Goal: Browse casually: Explore the website without a specific task or goal

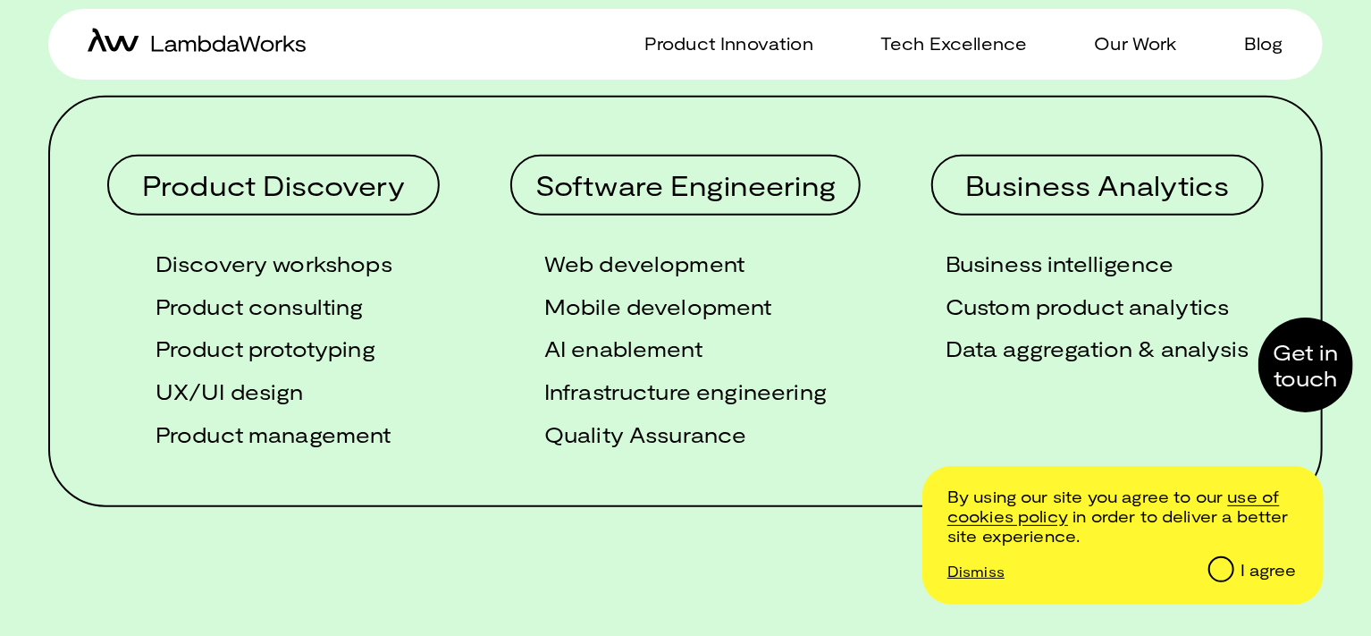
scroll to position [854, 0]
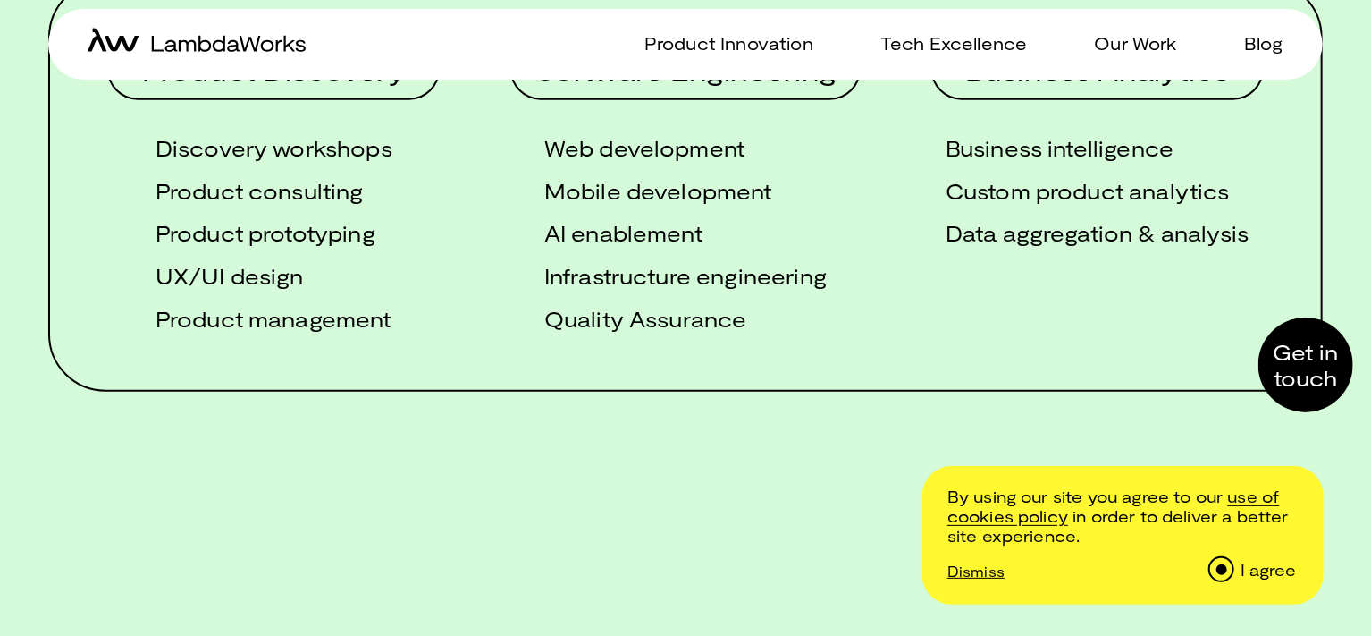
click at [1229, 564] on input "I agree" at bounding box center [1220, 568] width 22 height 22
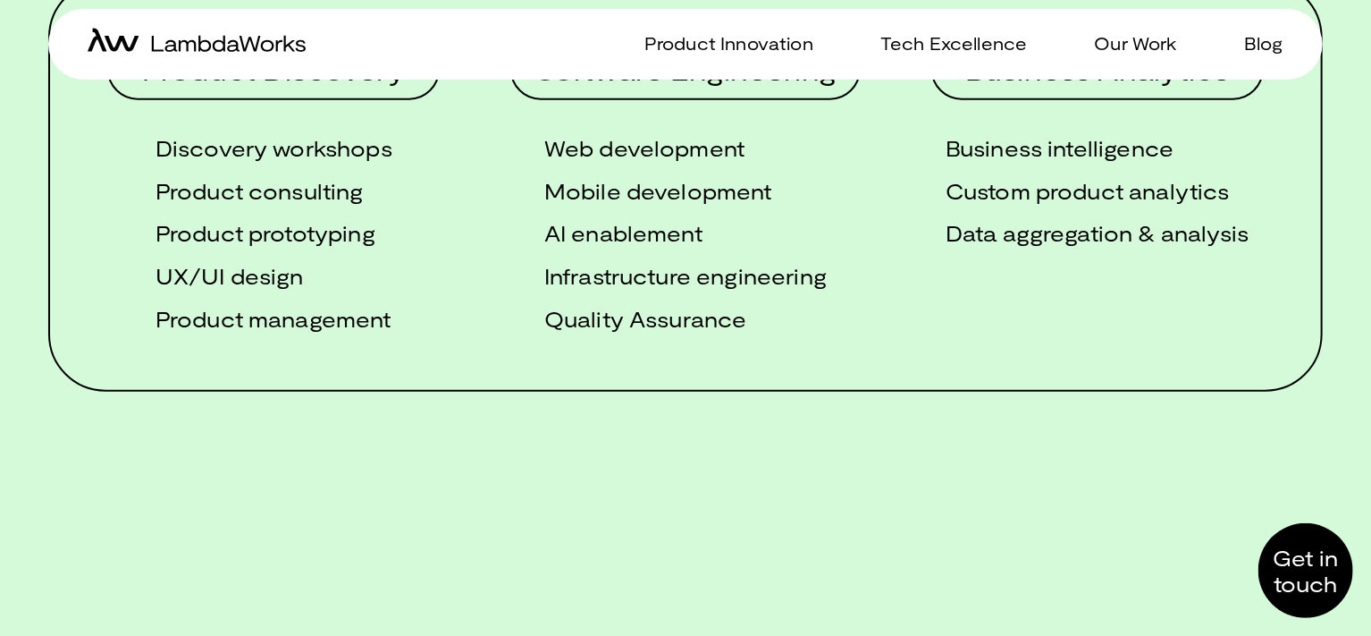
click at [1333, 543] on div at bounding box center [1306, 570] width 95 height 95
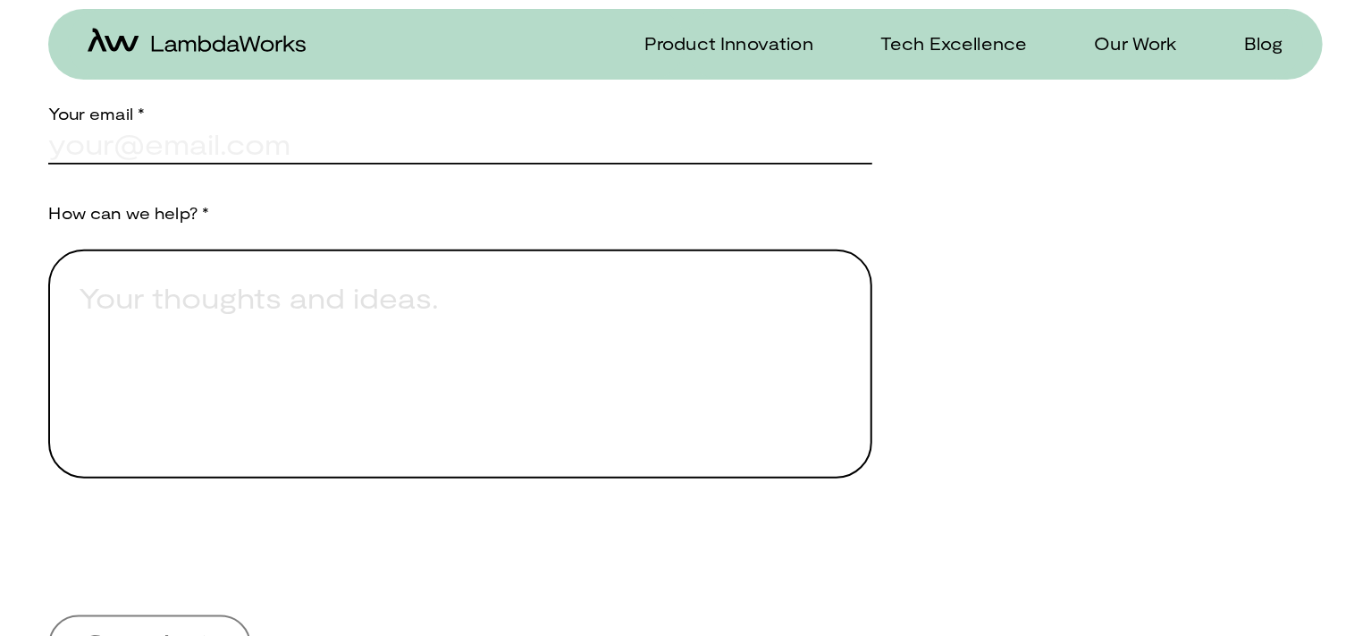
scroll to position [921, 0]
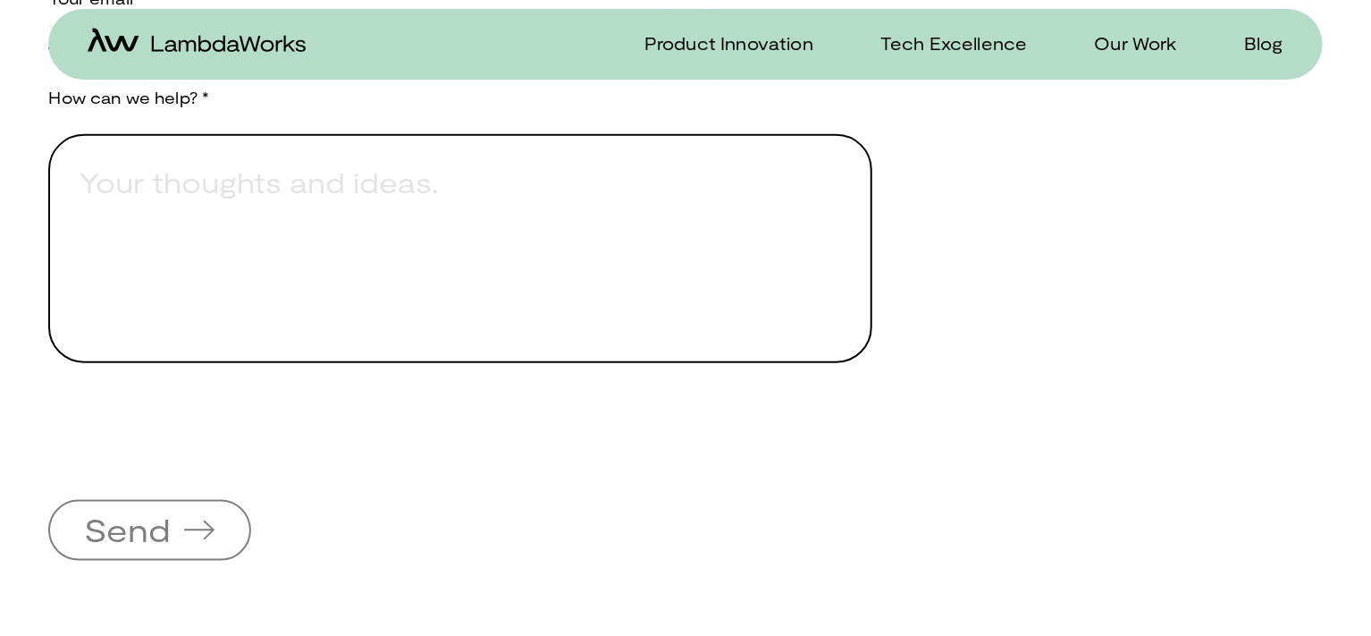
click at [803, 395] on div "Your email * How can we help? * Send" at bounding box center [460, 255] width 824 height 611
click at [764, 262] on textarea "Provide a brief explanation of how we can assist you." at bounding box center [460, 248] width 824 height 229
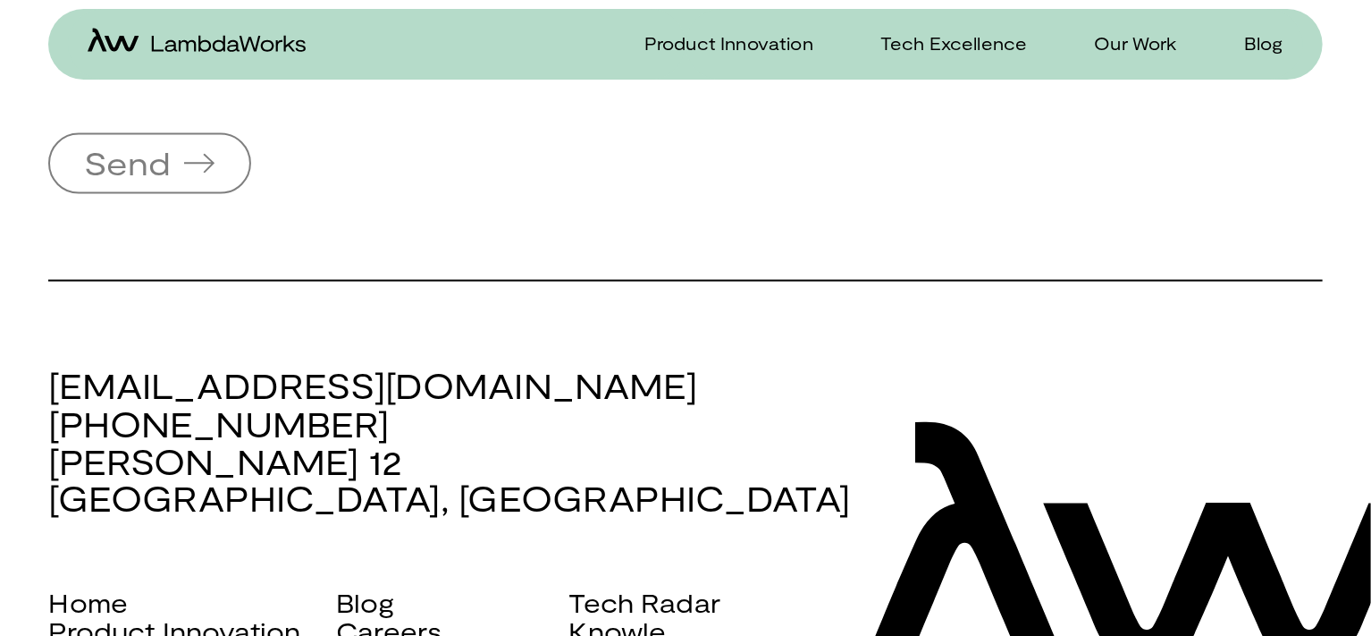
scroll to position [1485, 0]
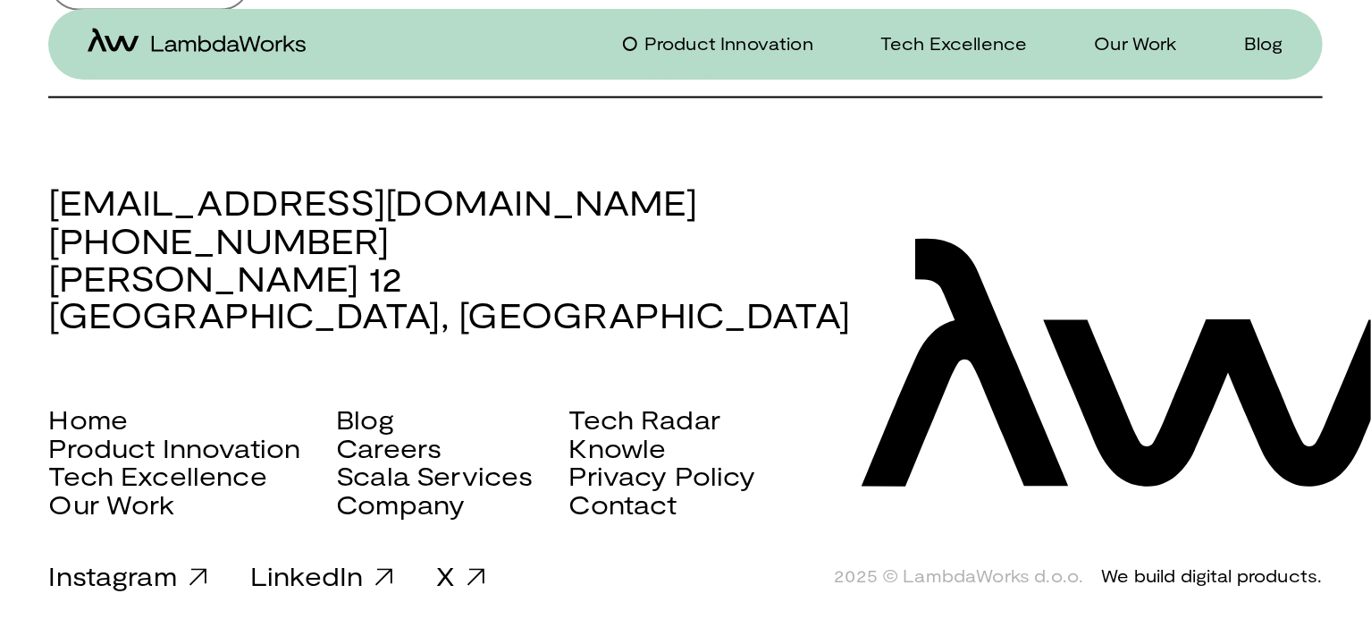
click at [799, 33] on p "Product Innovation" at bounding box center [728, 43] width 169 height 26
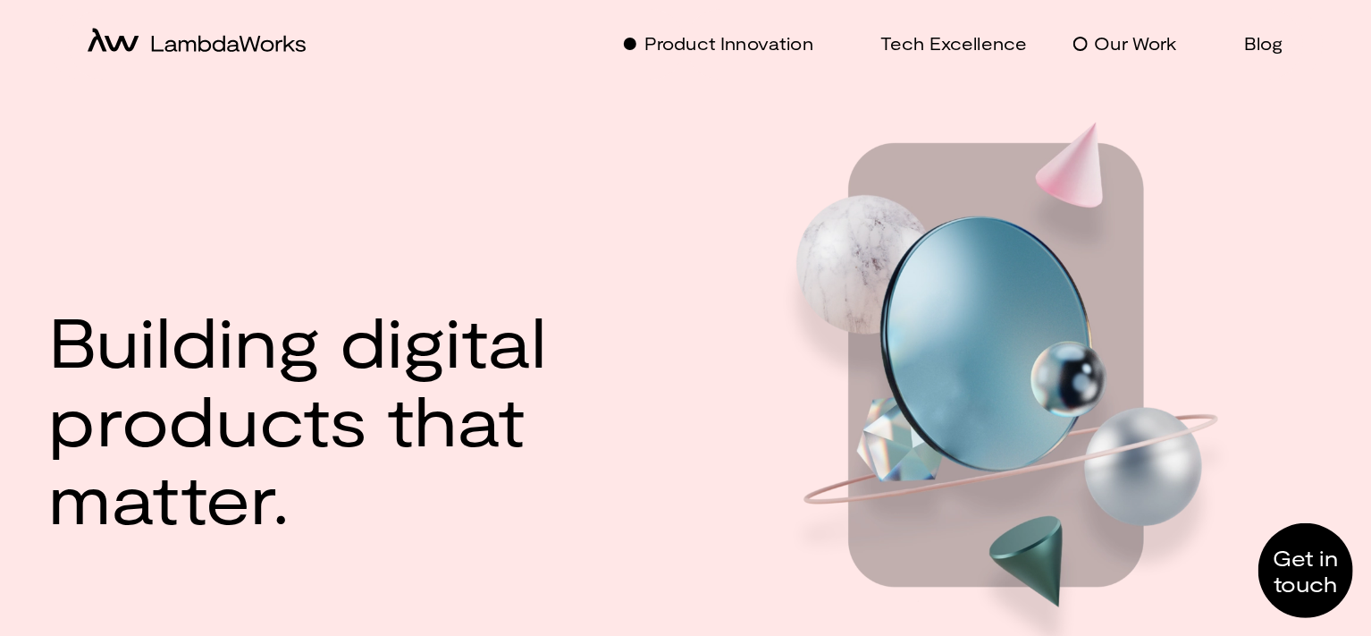
click at [1167, 34] on p "Our Work" at bounding box center [1136, 43] width 82 height 26
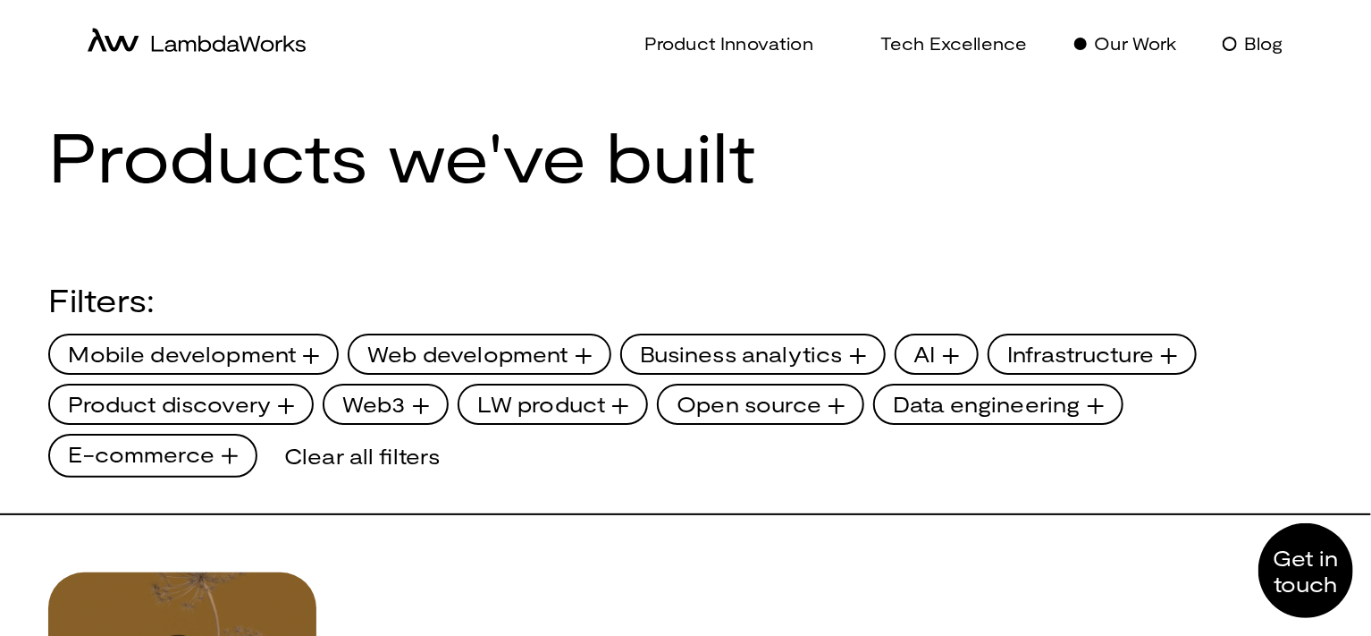
click at [1263, 44] on p "Blog" at bounding box center [1263, 43] width 39 height 26
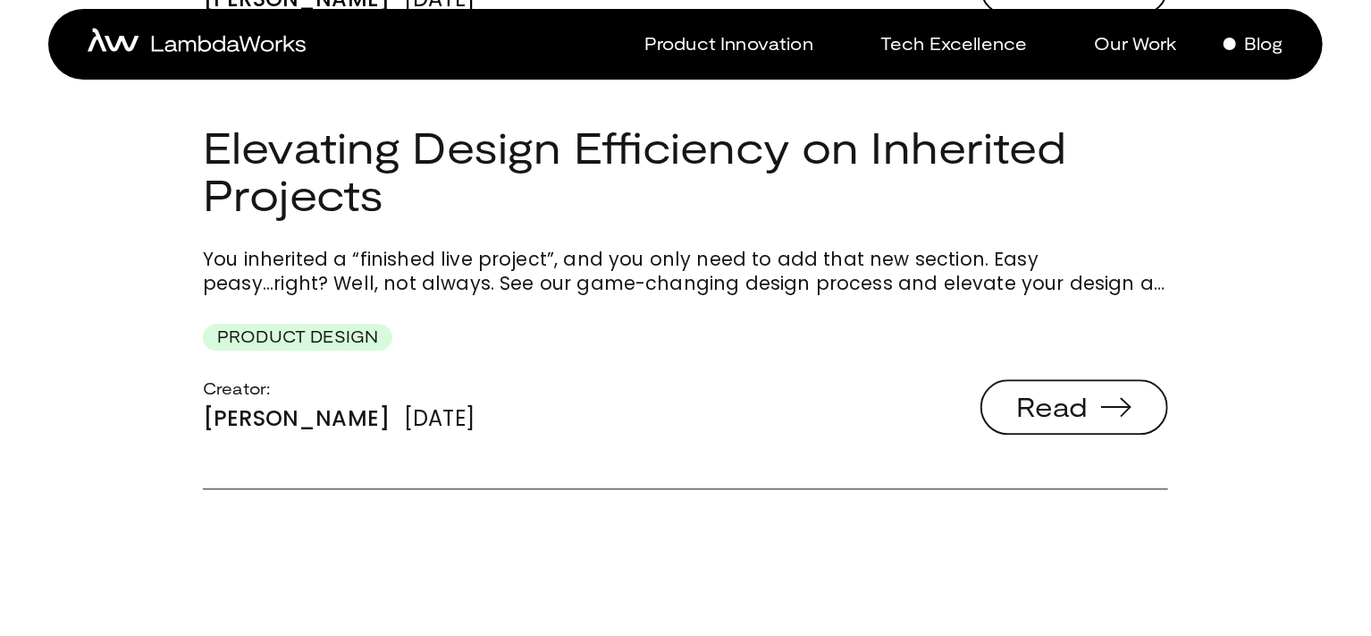
scroll to position [2048, 0]
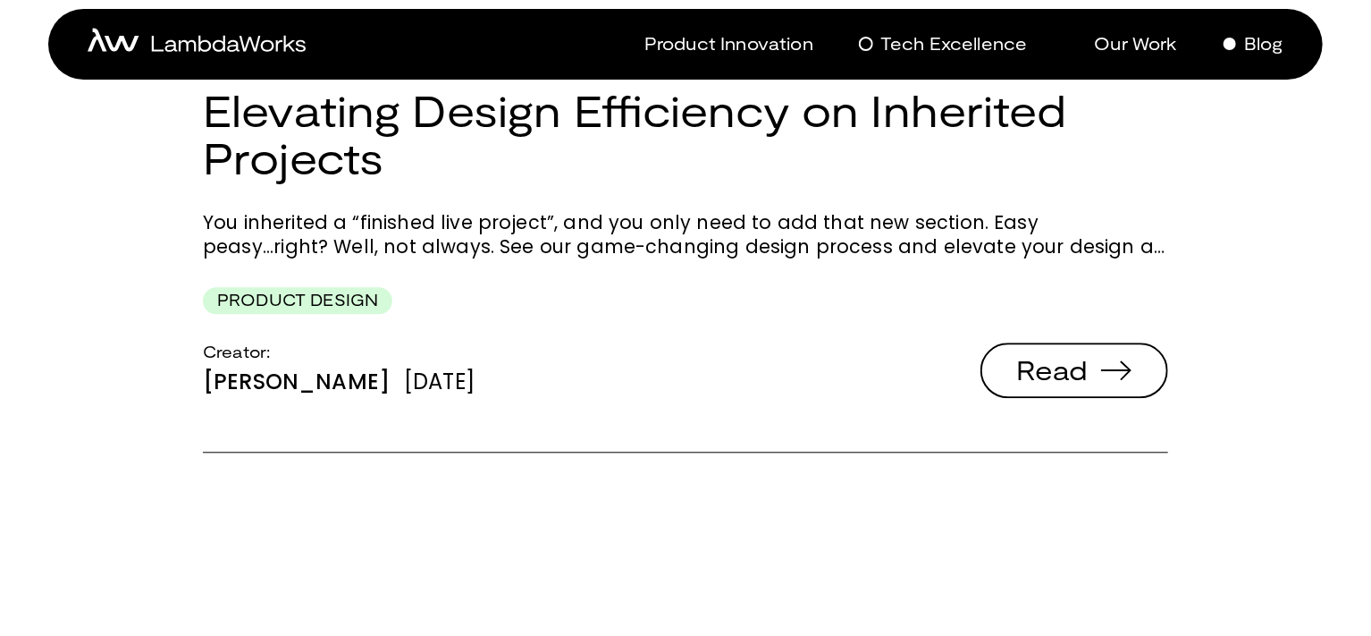
click at [931, 38] on p "Tech Excellence" at bounding box center [953, 43] width 147 height 26
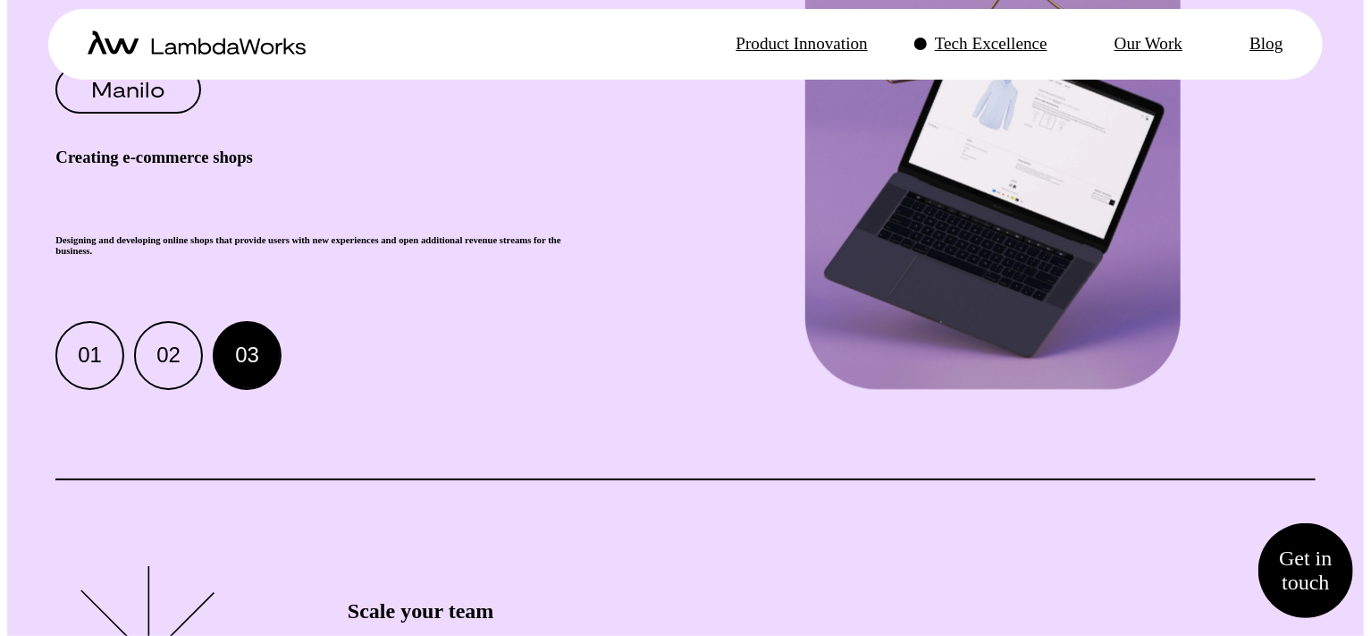
scroll to position [2189, 0]
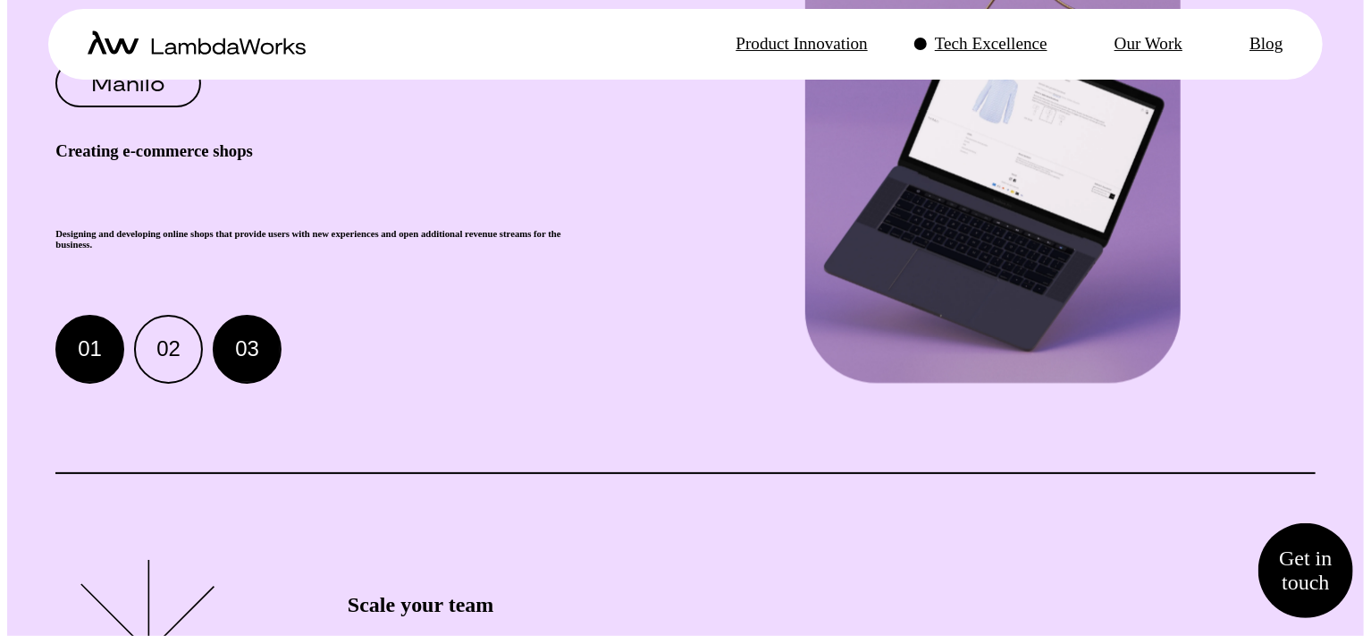
click at [108, 383] on button "01" at bounding box center [89, 349] width 69 height 69
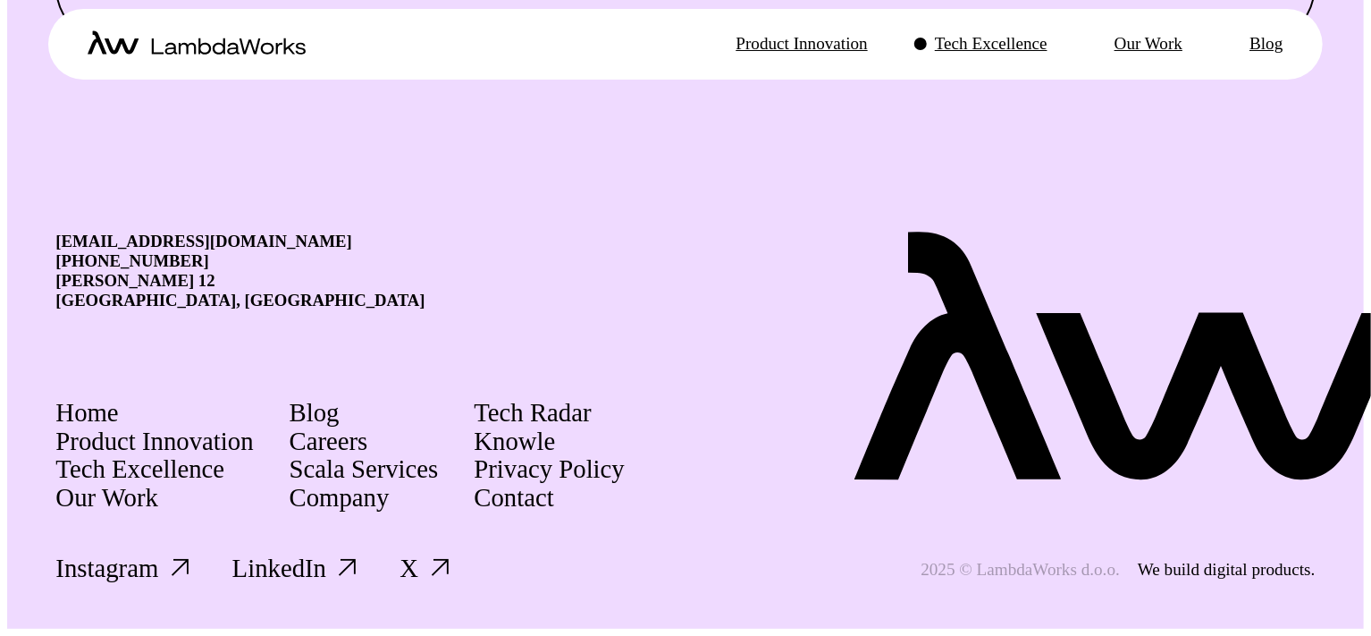
scroll to position [3686, 0]
click at [737, 53] on p "Product Innovation" at bounding box center [802, 43] width 131 height 21
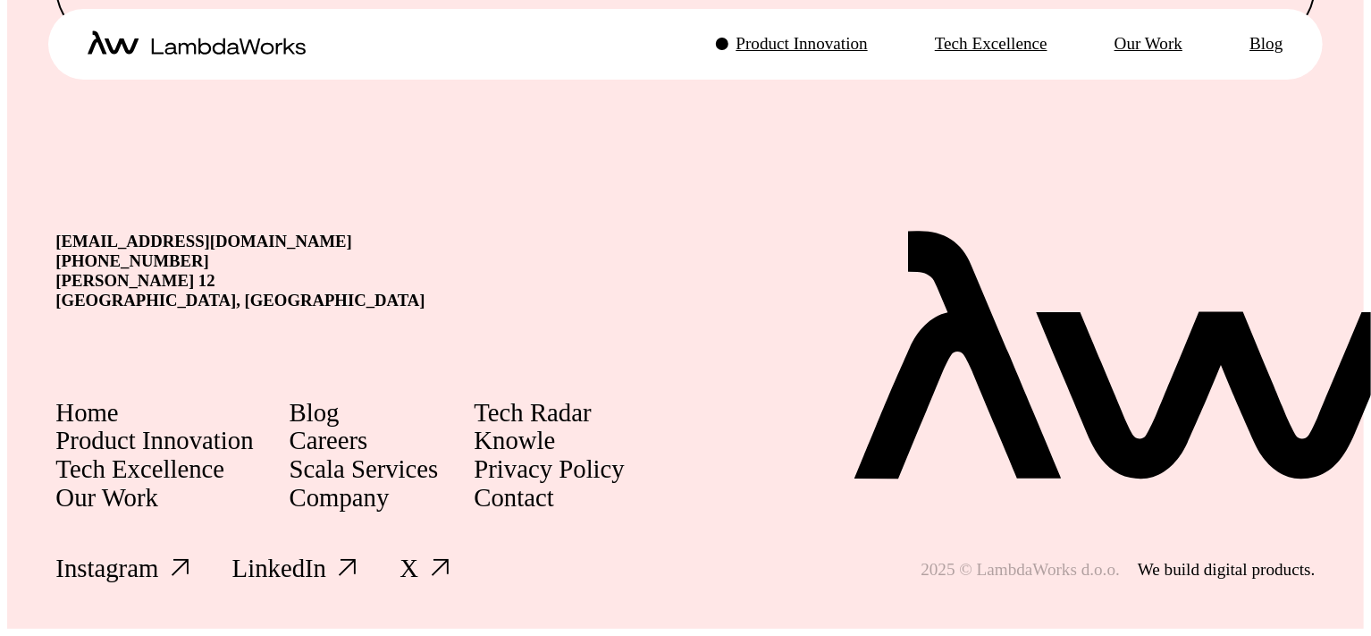
scroll to position [2628, 0]
click at [370, 506] on link "Company" at bounding box center [340, 498] width 100 height 29
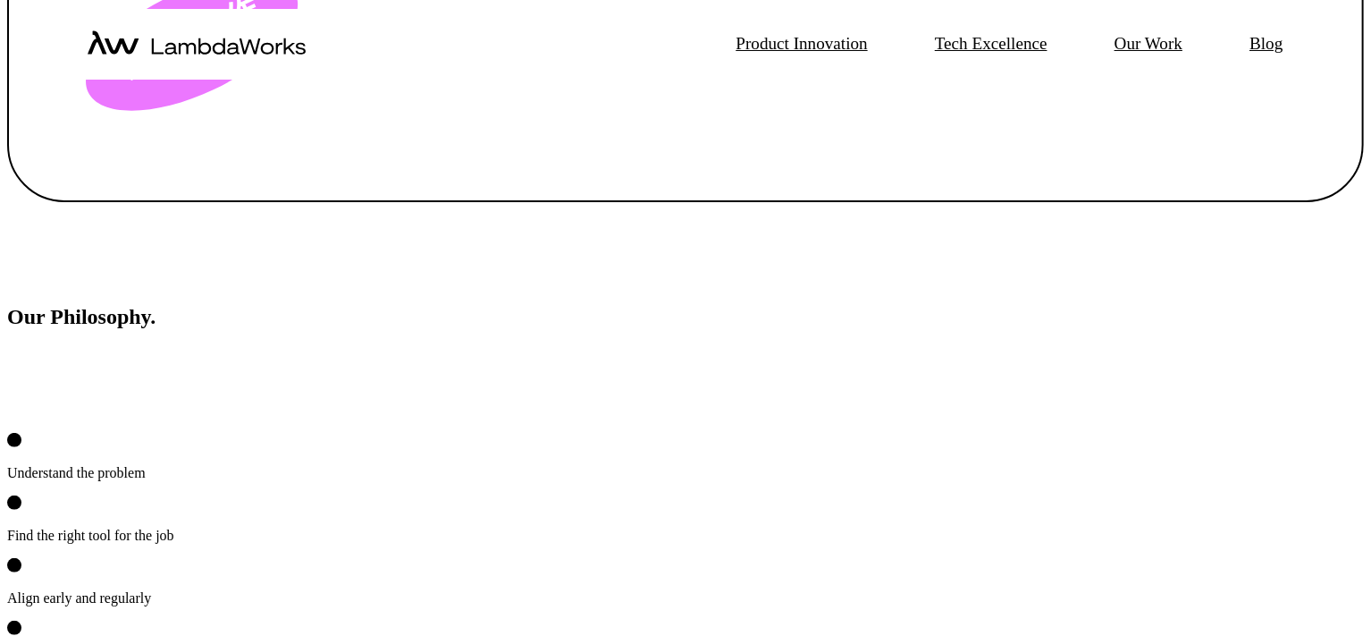
scroll to position [2289, 0]
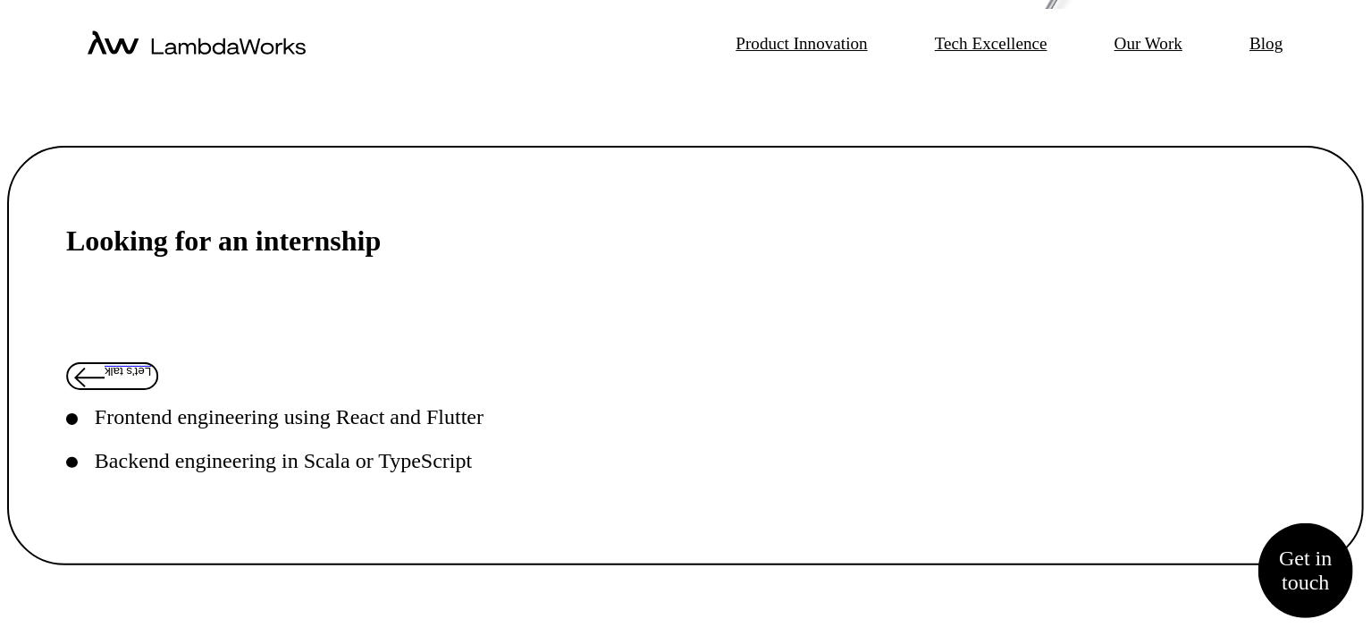
scroll to position [612, 0]
click at [151, 377] on span "Let's talk" at bounding box center [128, 370] width 46 height 13
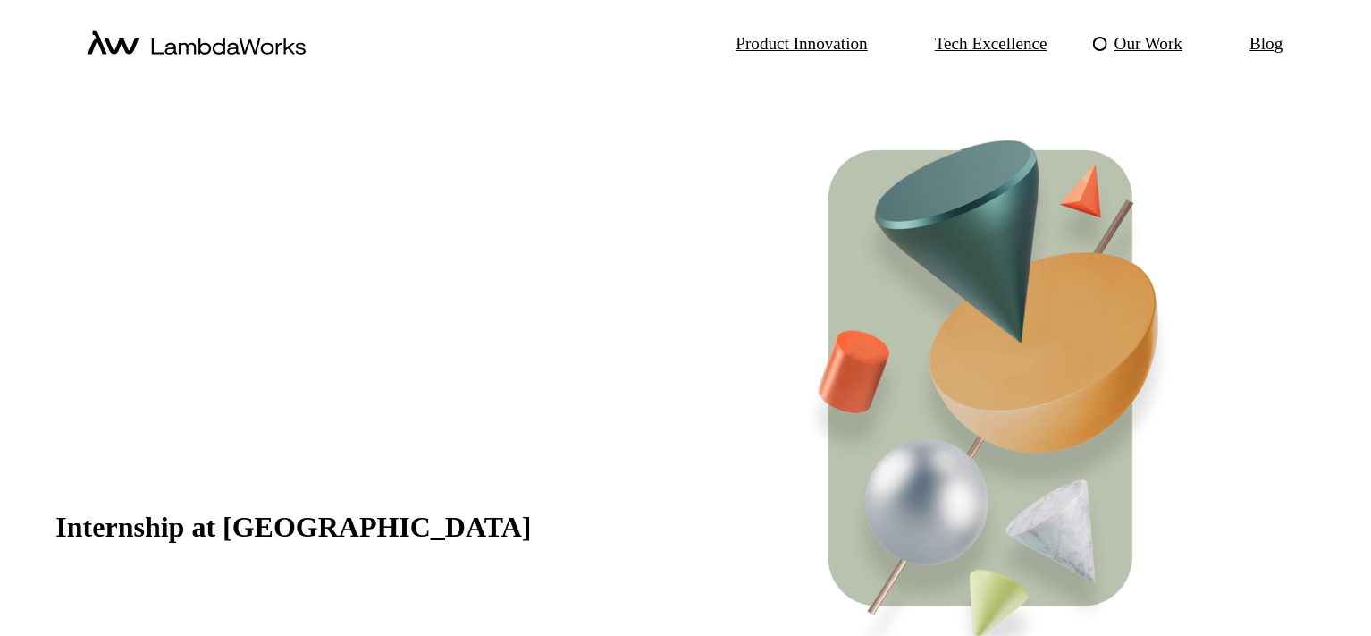
click at [1135, 37] on p "Our Work" at bounding box center [1149, 43] width 68 height 21
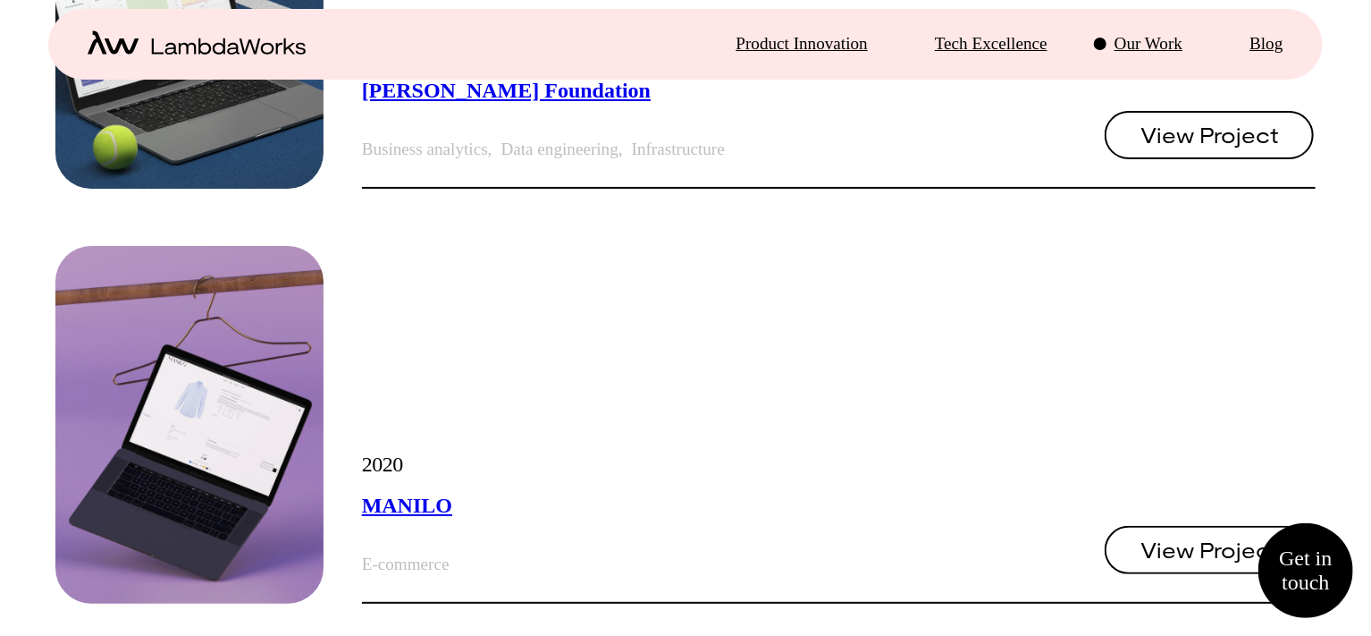
scroll to position [5664, 0]
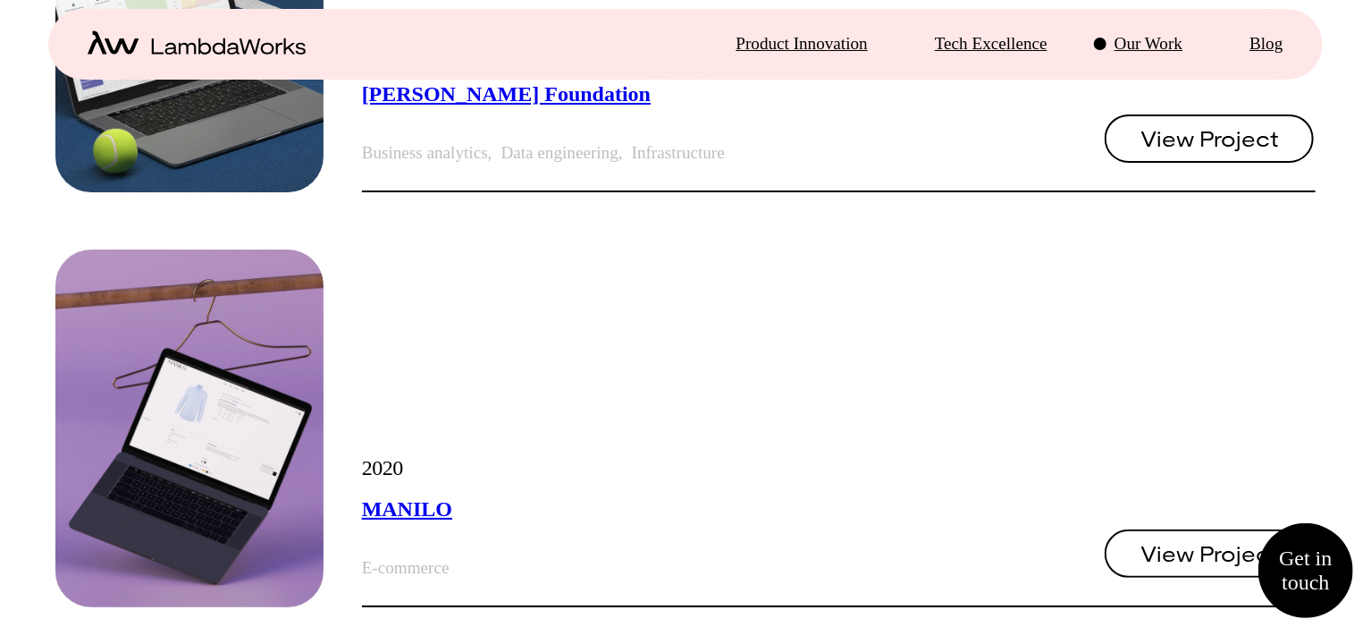
click at [1217, 149] on span "View Project" at bounding box center [1210, 138] width 138 height 21
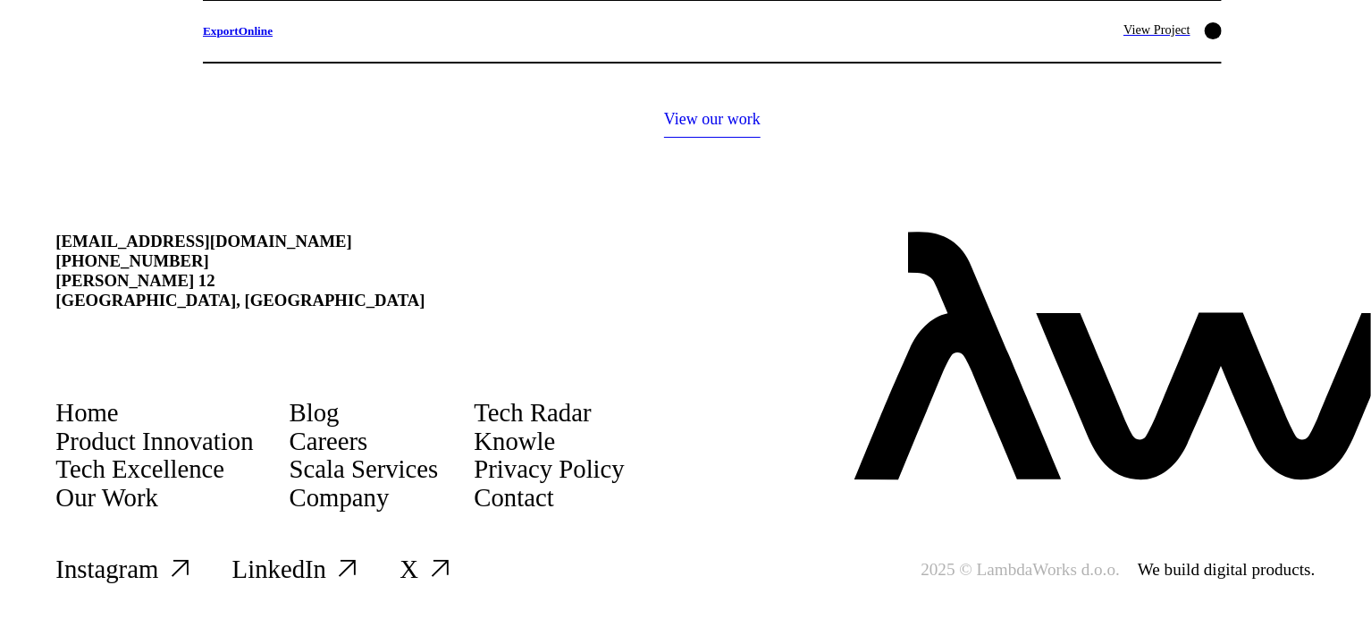
scroll to position [2653, 0]
click at [555, 441] on link "Knowle" at bounding box center [514, 441] width 81 height 29
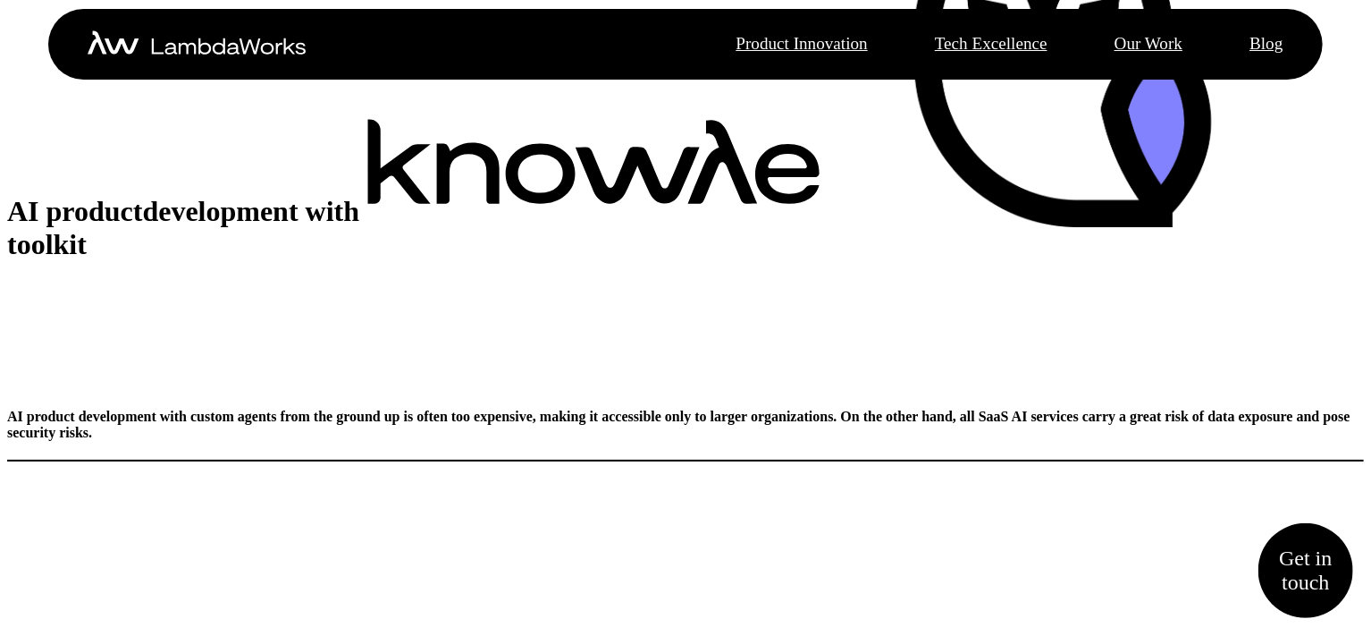
scroll to position [223, 0]
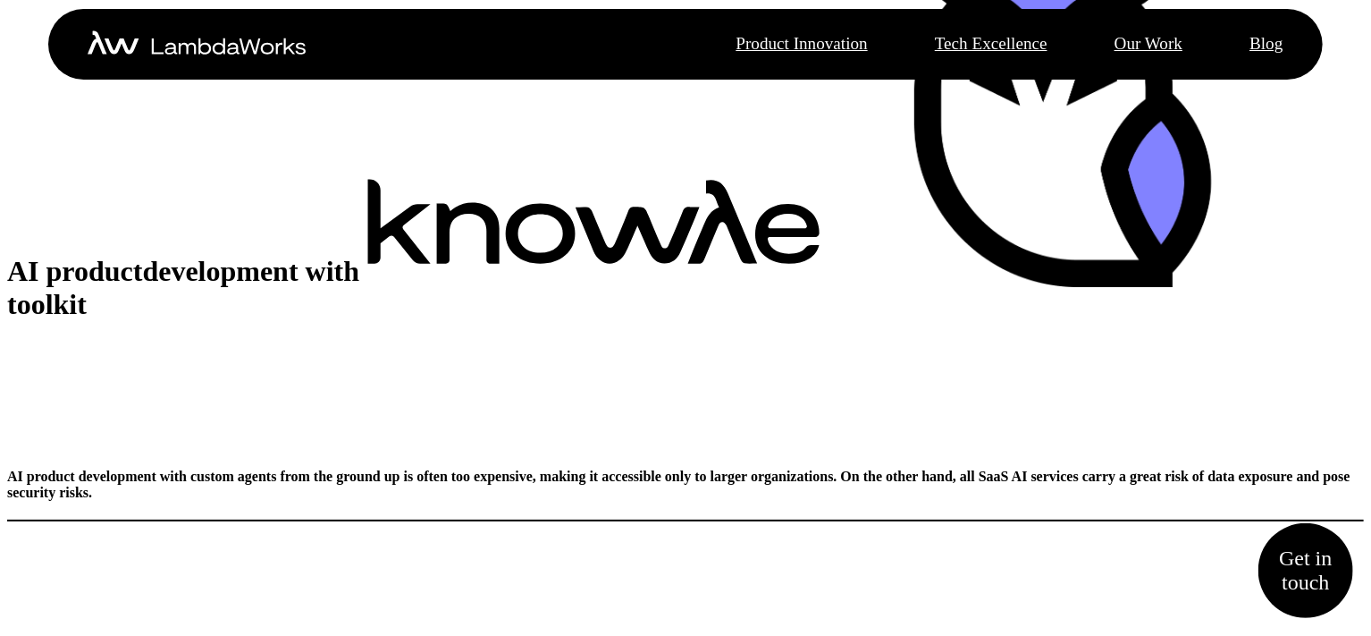
click at [688, 264] on icon at bounding box center [723, 222] width 70 height 84
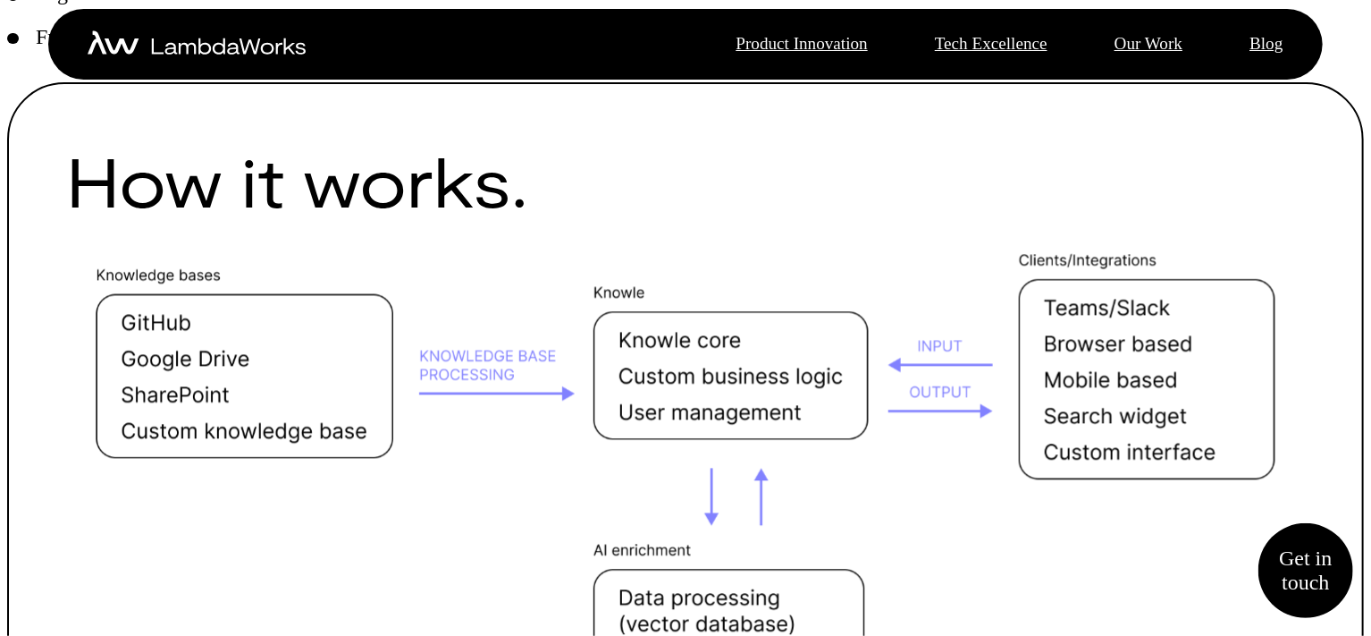
scroll to position [1024, 0]
click at [347, 25] on li "High level of customization" at bounding box center [685, 3] width 1357 height 44
drag, startPoint x: 347, startPoint y: 313, endPoint x: 345, endPoint y: 327, distance: 14.4
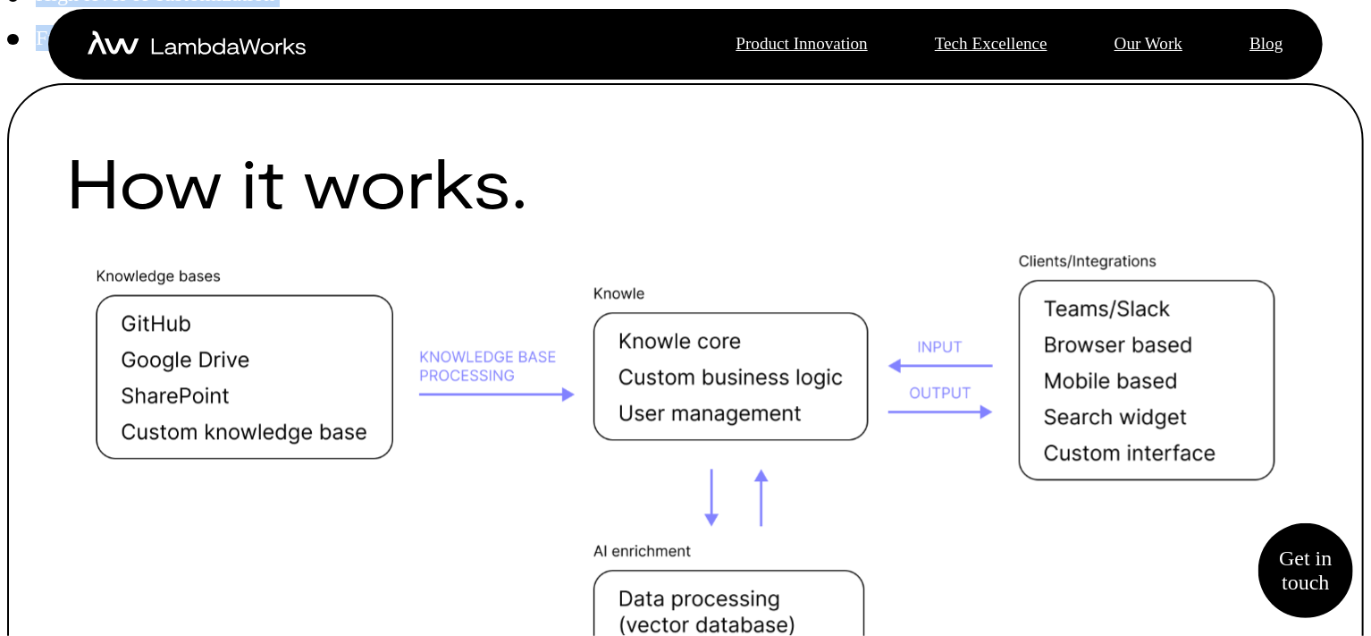
click at [345, 69] on li "Full control of data and security" at bounding box center [685, 47] width 1357 height 44
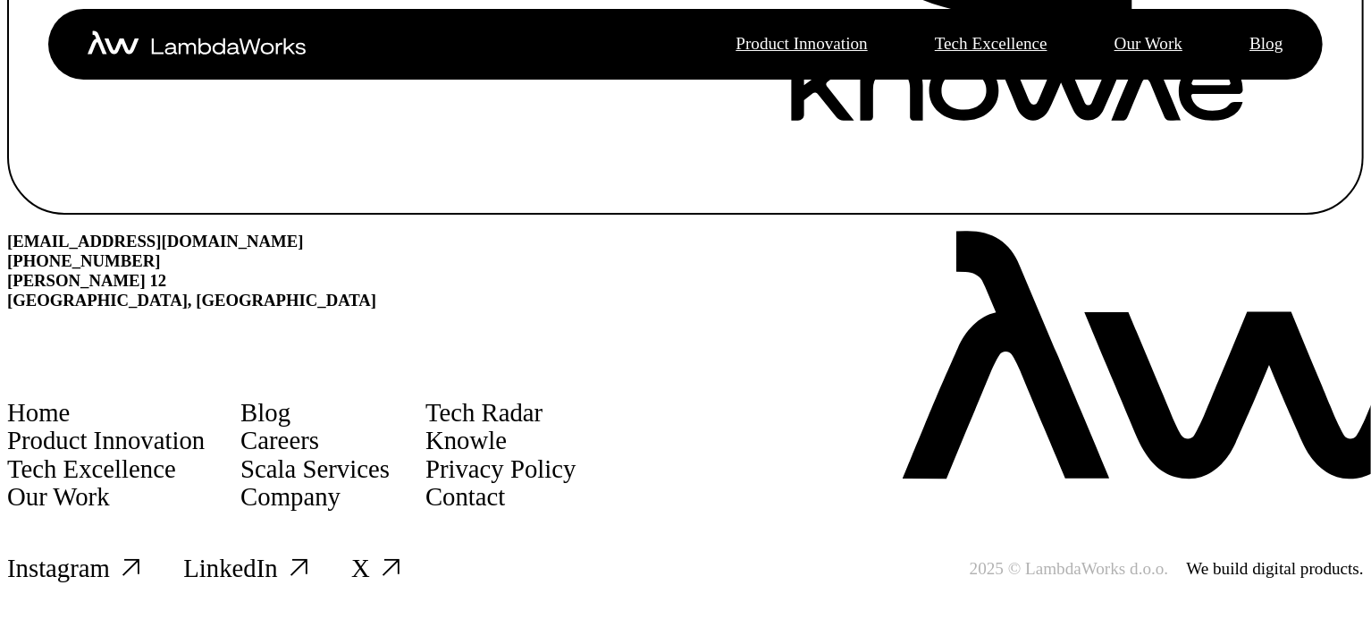
scroll to position [4746, 0]
